Goal: Information Seeking & Learning: Learn about a topic

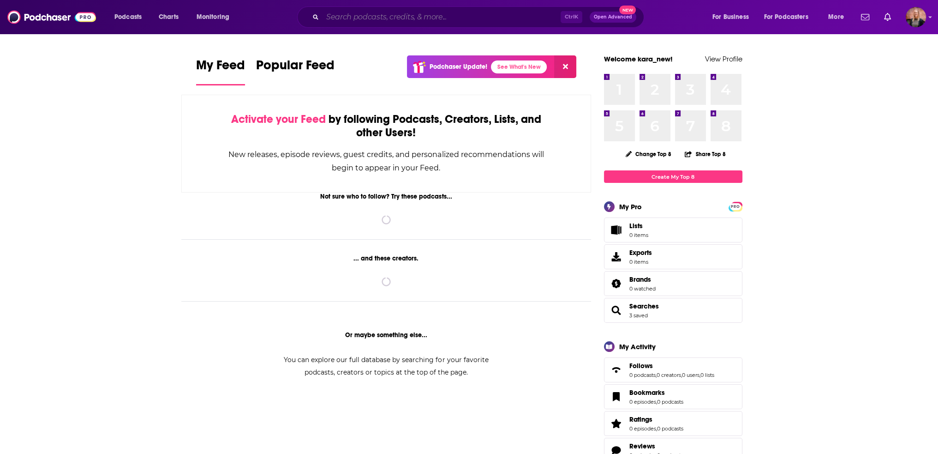
click at [356, 17] on input "Search podcasts, credits, & more..." at bounding box center [442, 17] width 238 height 15
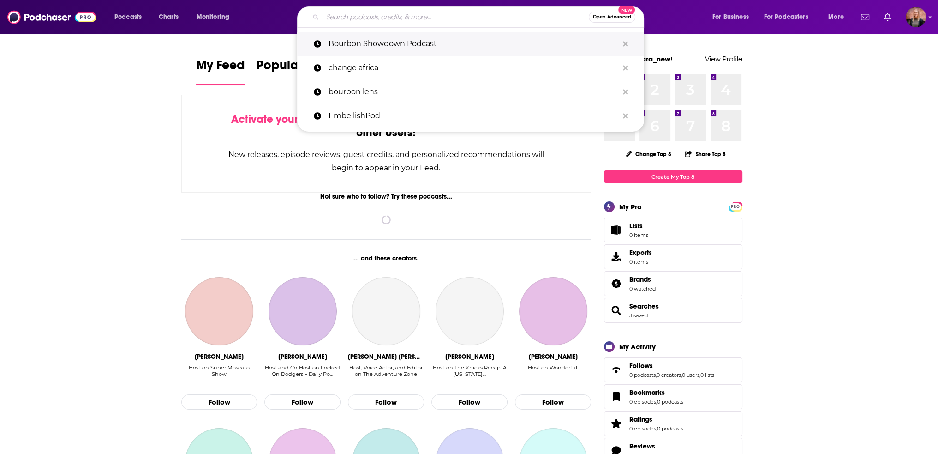
click at [377, 46] on p "Bourbon Showdown Podcast" at bounding box center [474, 44] width 290 height 24
type input "Bourbon Showdown Podcast"
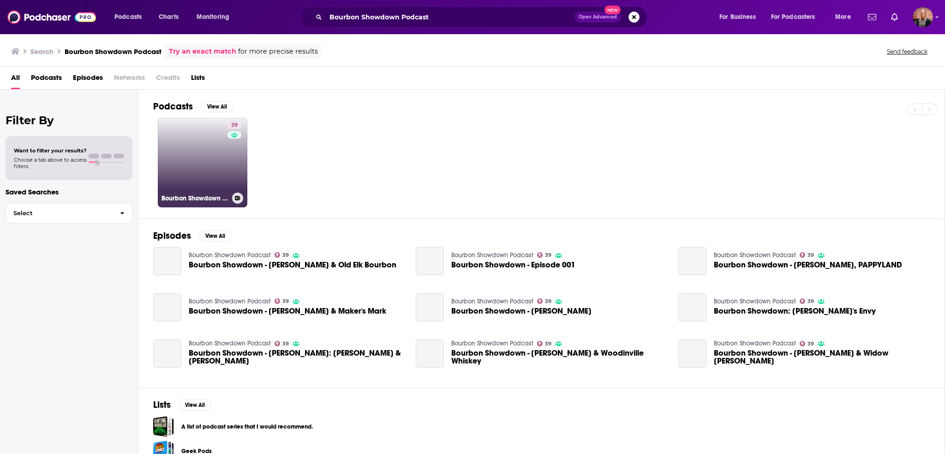
click at [212, 158] on link "39 Bourbon Showdown Podcast" at bounding box center [203, 163] width 90 height 90
